Goal: Transaction & Acquisition: Purchase product/service

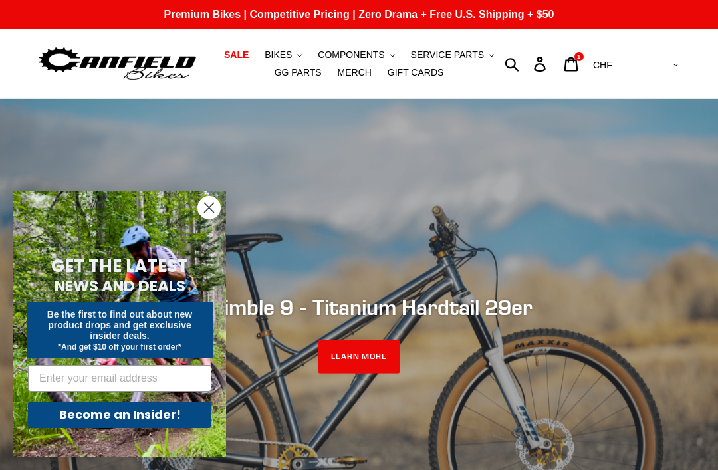
click at [372, 58] on span "COMPONENTS" at bounding box center [351, 54] width 66 height 11
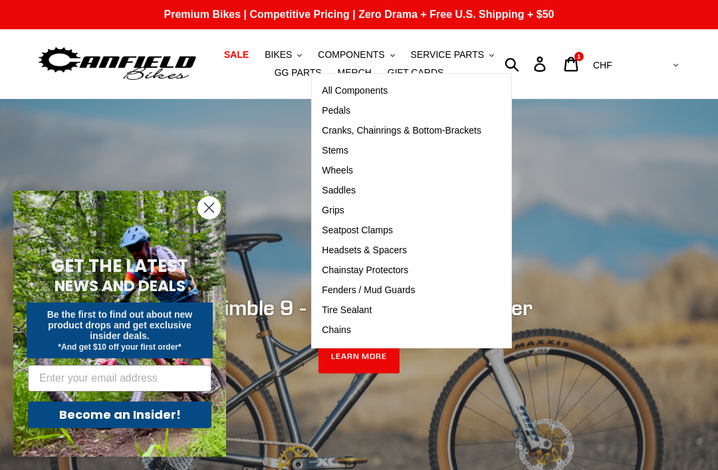
click at [440, 137] on link "Cranks, Chainrings & Bottom-Brackets" at bounding box center [401, 131] width 179 height 20
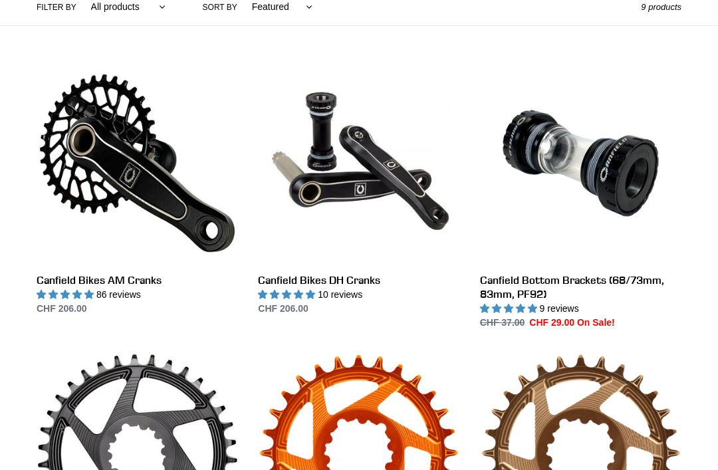
scroll to position [334, 0]
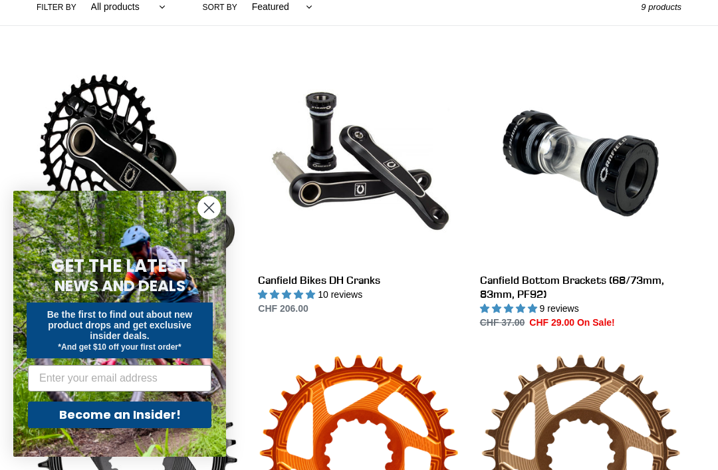
click at [216, 219] on circle "Close dialog" at bounding box center [209, 208] width 22 height 22
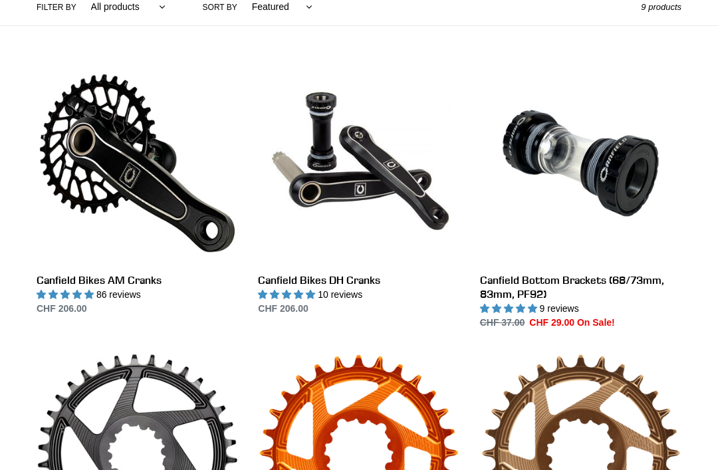
click at [145, 279] on link "Canfield Bikes AM Cranks" at bounding box center [137, 188] width 201 height 253
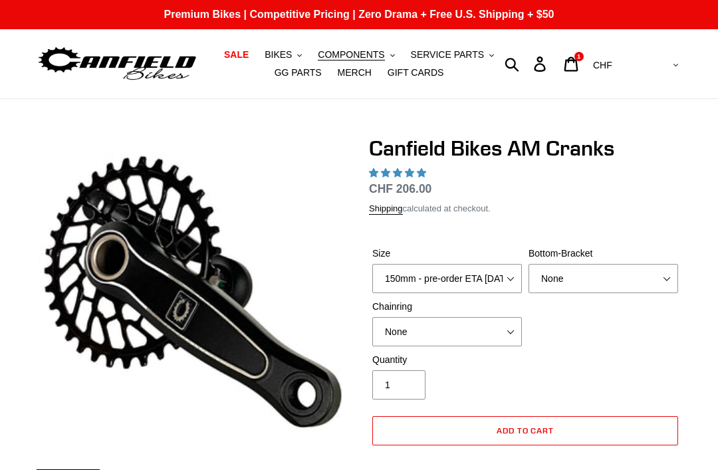
select select "highest-rating"
click at [477, 62] on button "SERVICE PARTS .cls-1{fill:#231f20}" at bounding box center [452, 55] width 96 height 18
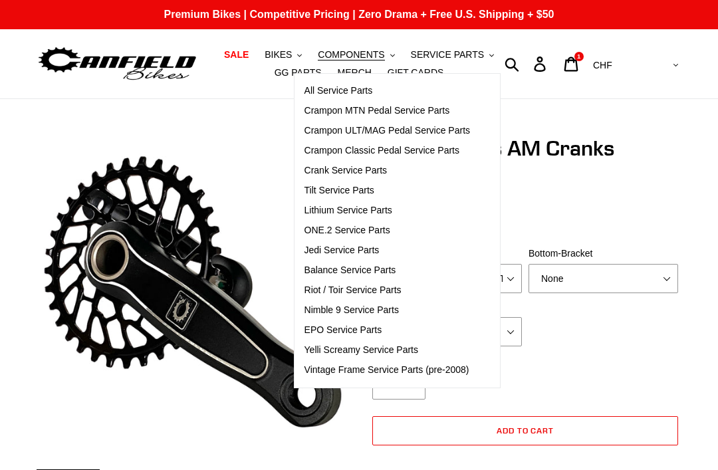
click at [377, 48] on button "COMPONENTS .cls-1{fill:#231f20}" at bounding box center [356, 55] width 90 height 18
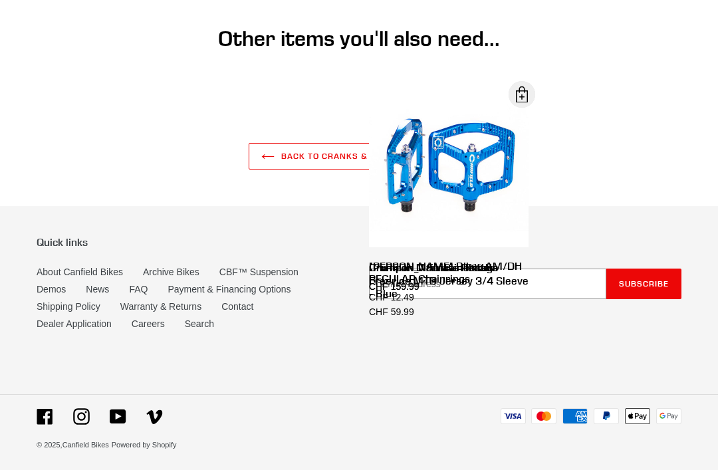
scroll to position [2577, 0]
click at [59, 312] on link "Shipping Policy" at bounding box center [69, 307] width 64 height 11
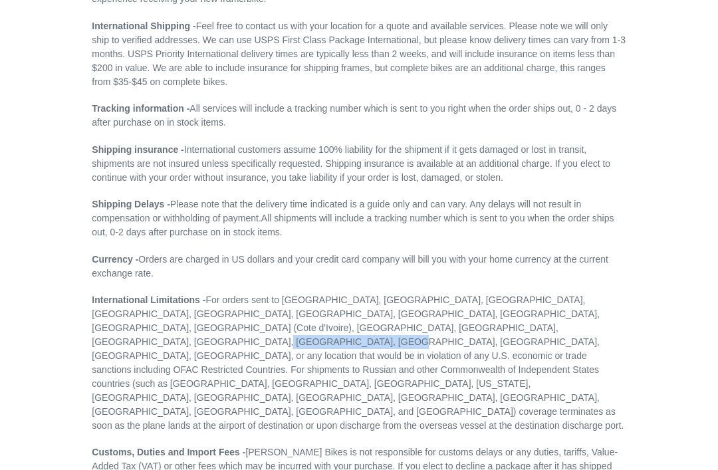
scroll to position [233, 0]
click at [677, 284] on div "Shipping Terms & Conditions Canfield Bikes Shipping Terms and Conditions - Canf…" at bounding box center [349, 216] width 665 height 626
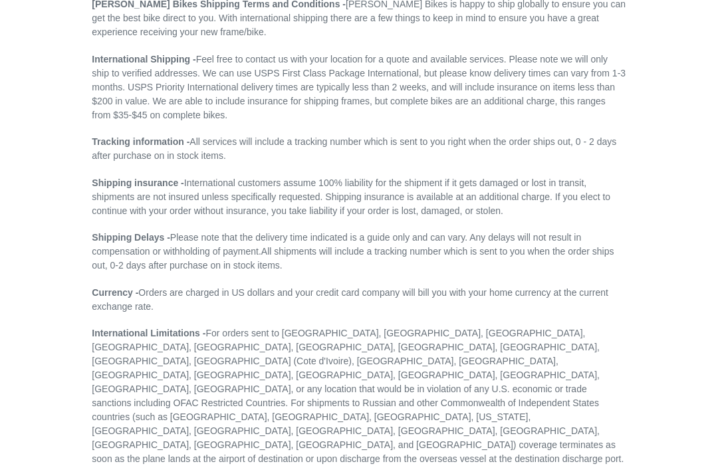
scroll to position [199, 0]
